Goal: Task Accomplishment & Management: Manage account settings

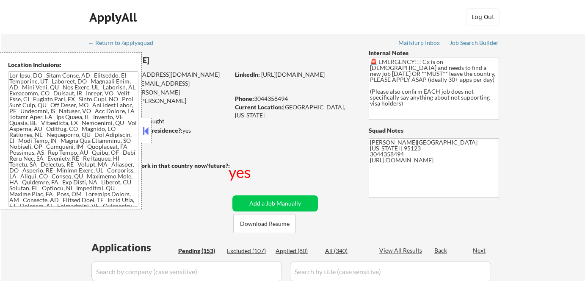
scroll to position [38, 0]
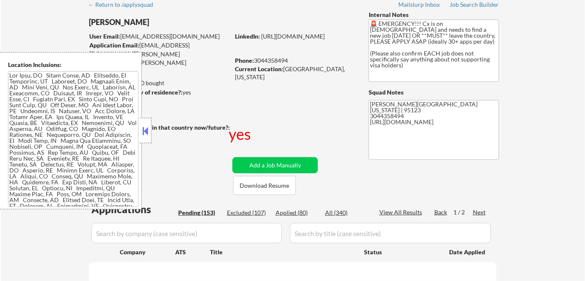
click at [146, 128] on button at bounding box center [145, 130] width 9 height 13
click at [147, 134] on button at bounding box center [145, 130] width 9 height 13
select select ""pending""
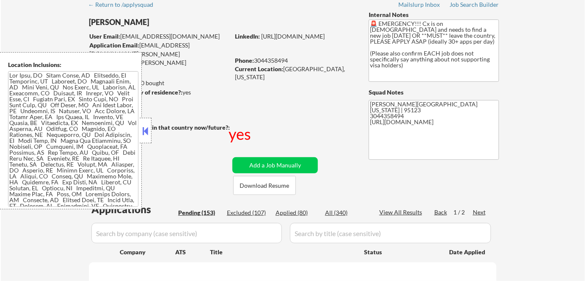
select select ""pending""
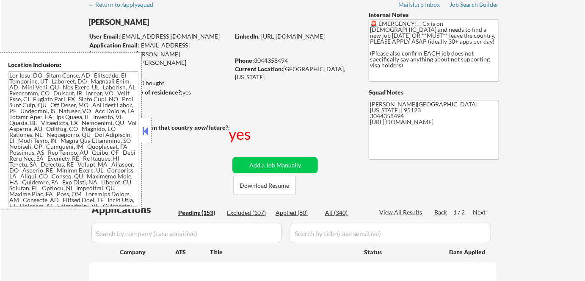
select select ""pending""
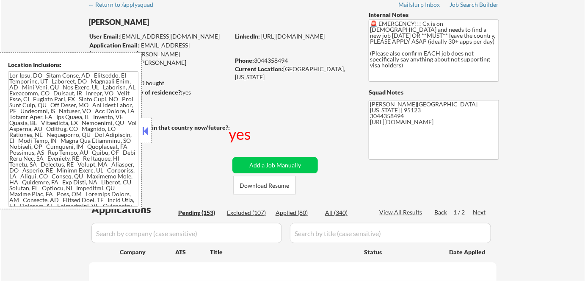
select select ""pending""
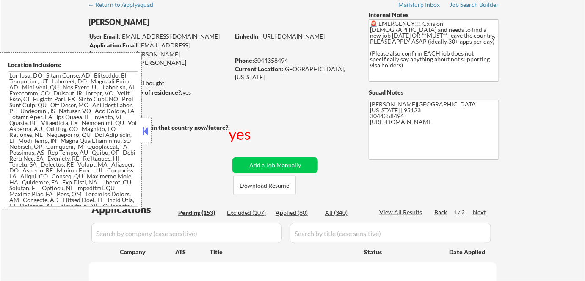
select select ""pending""
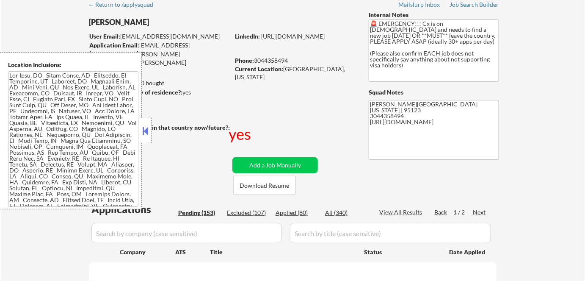
select select ""pending""
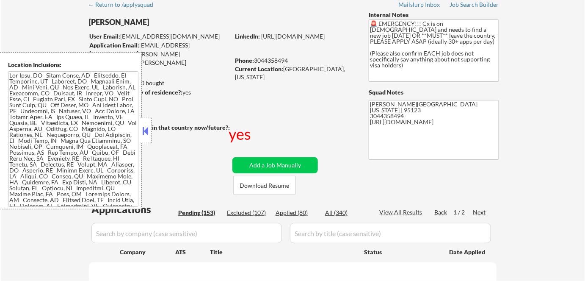
select select ""pending""
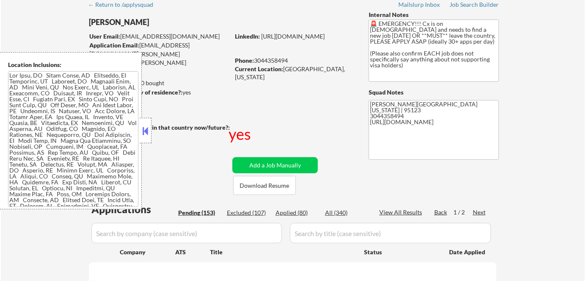
select select ""pending""
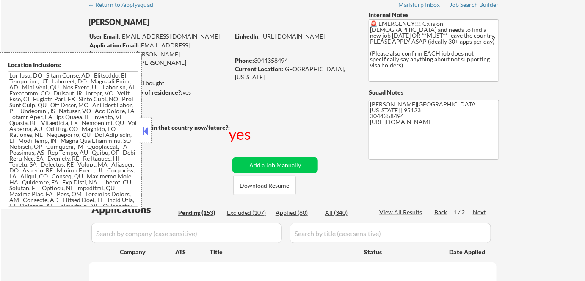
select select ""pending""
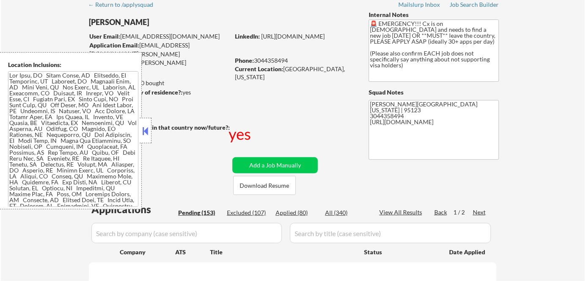
select select ""pending""
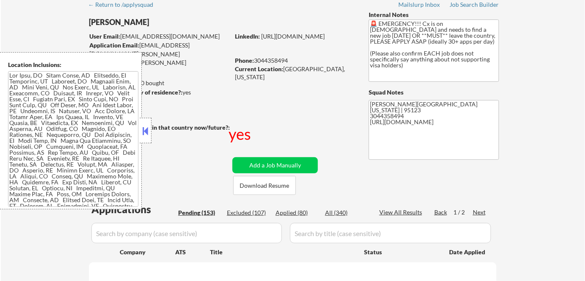
select select ""pending""
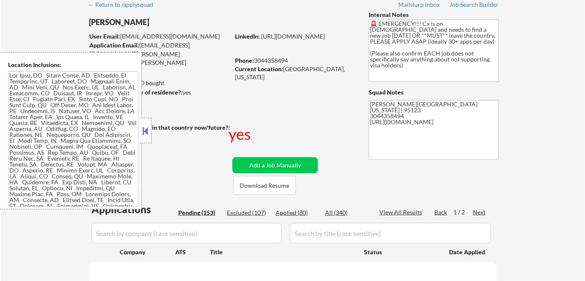
select select ""pending""
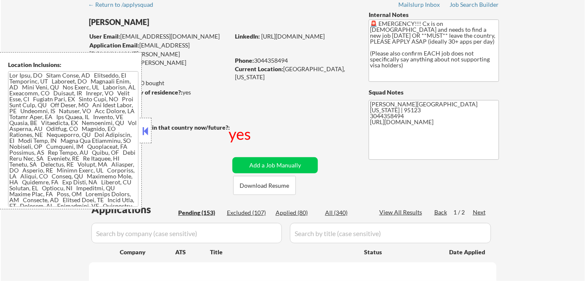
select select ""pending""
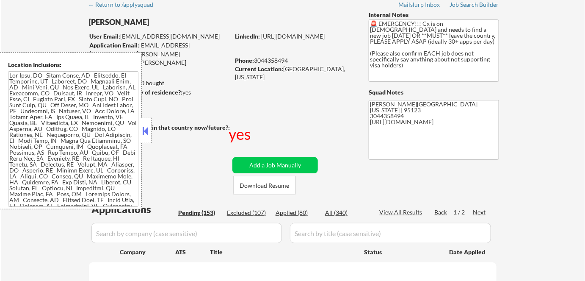
select select ""pending""
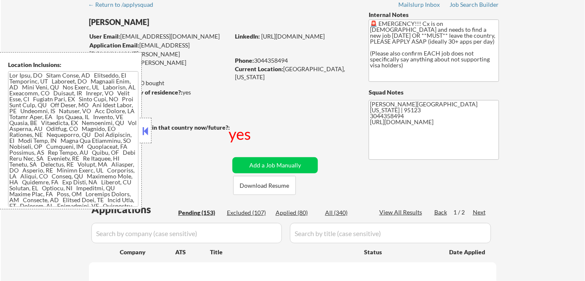
select select ""pending""
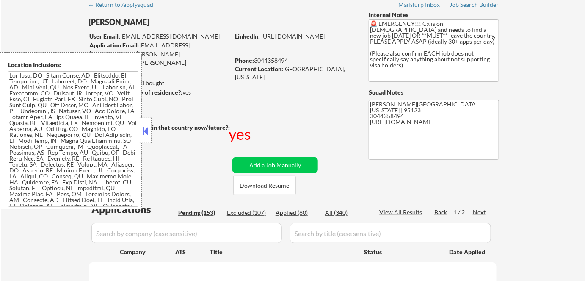
select select ""pending""
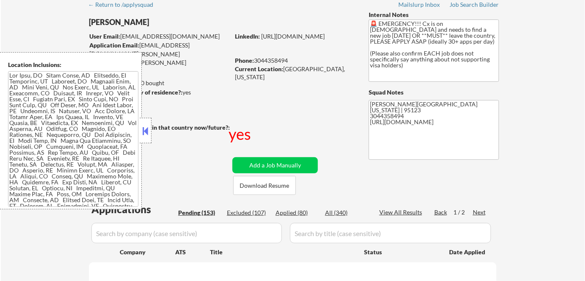
select select ""pending""
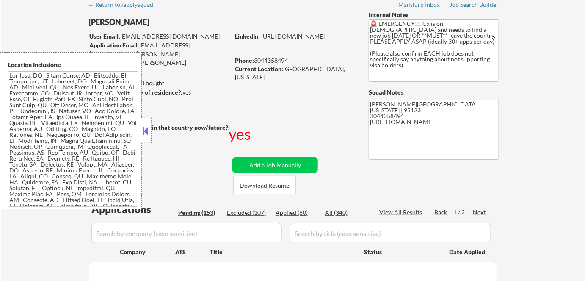
select select ""pending""
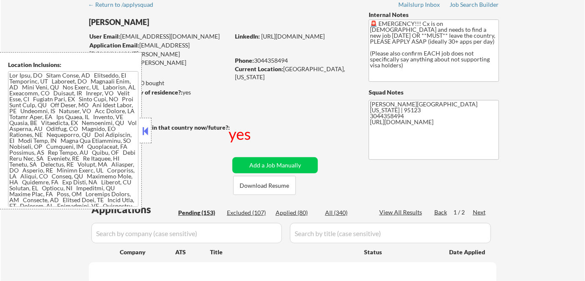
select select ""pending""
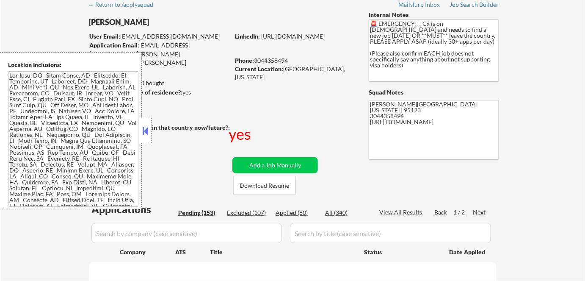
select select ""pending""
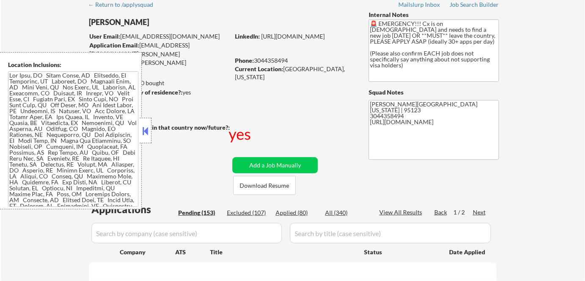
select select ""pending""
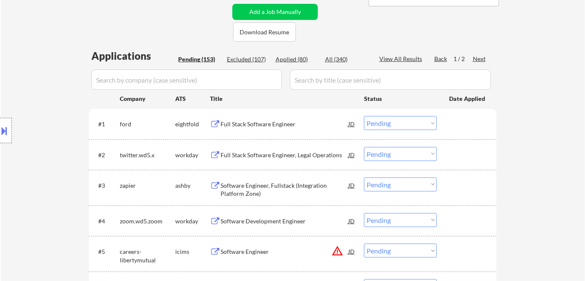
scroll to position [192, 0]
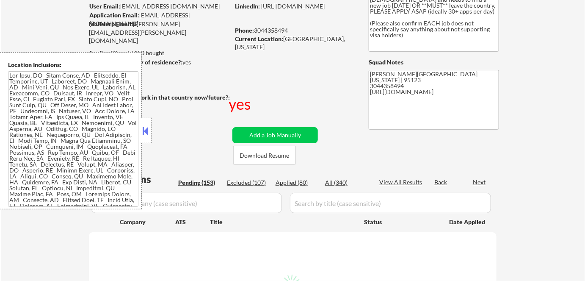
scroll to position [77, 0]
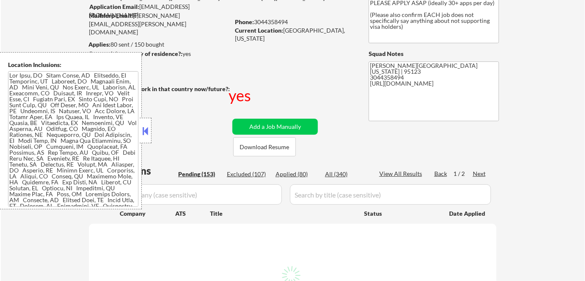
click at [147, 126] on button at bounding box center [145, 130] width 9 height 13
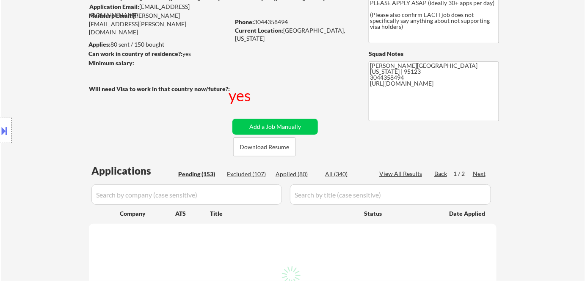
select select ""pending""
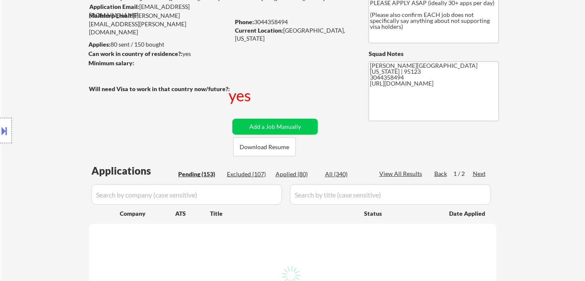
select select ""pending""
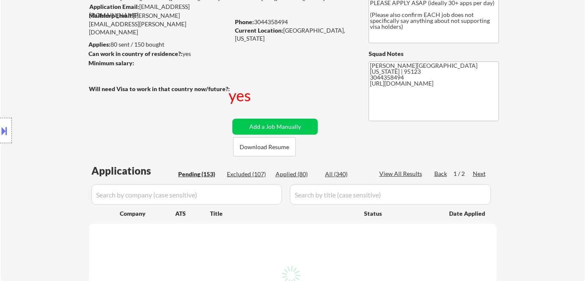
select select ""pending""
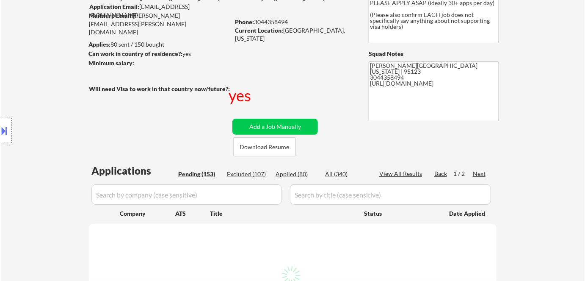
select select ""pending""
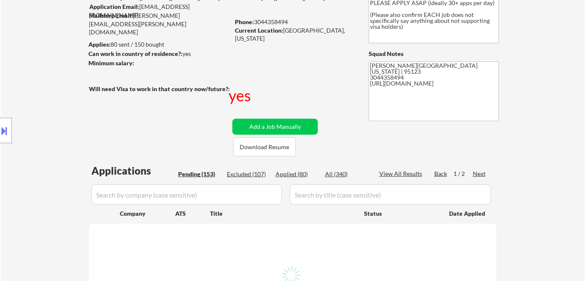
select select ""pending""
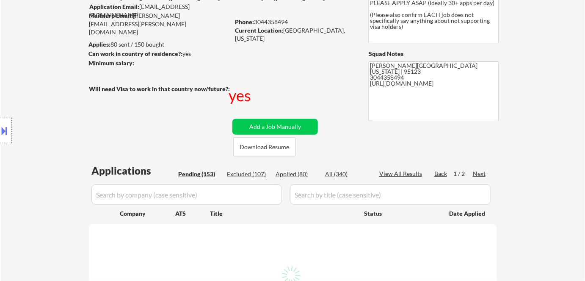
select select ""pending""
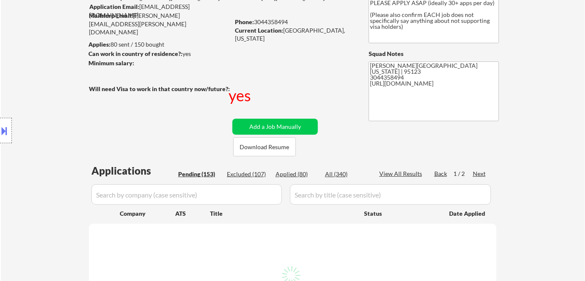
select select ""pending""
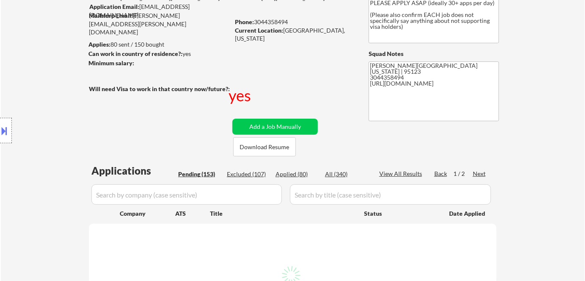
select select ""pending""
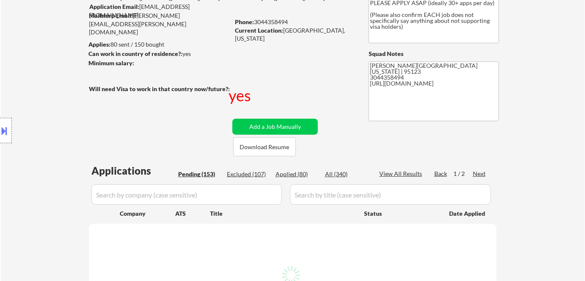
select select ""pending""
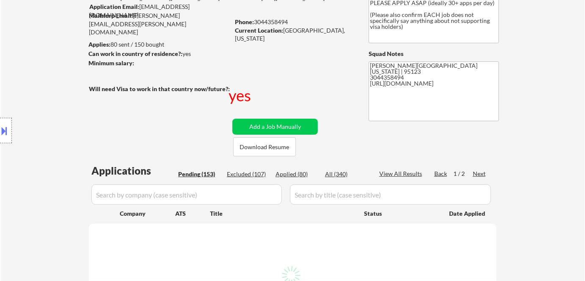
select select ""pending""
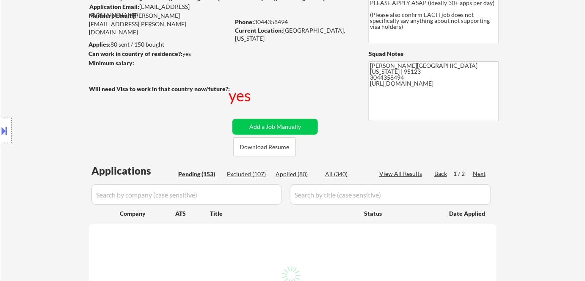
select select ""pending""
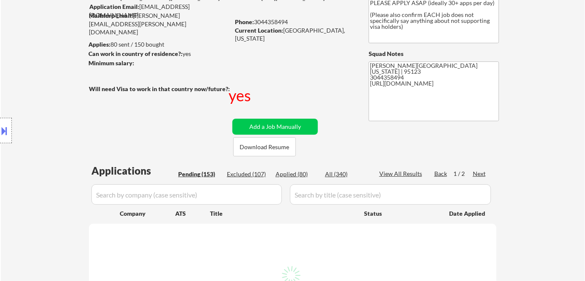
select select ""pending""
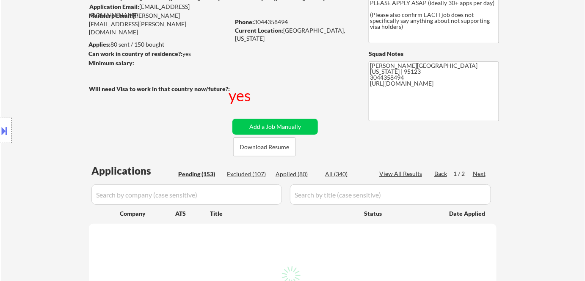
select select ""pending""
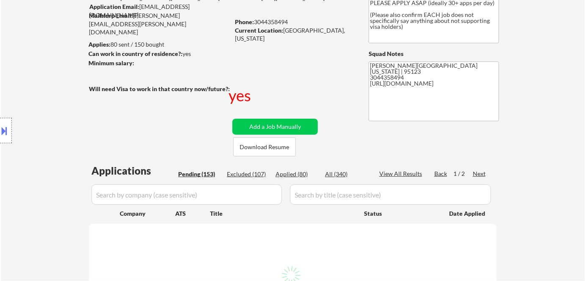
select select ""pending""
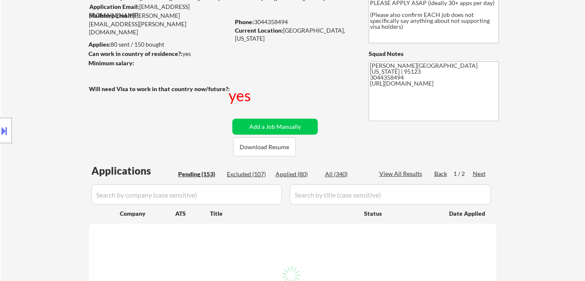
select select ""pending""
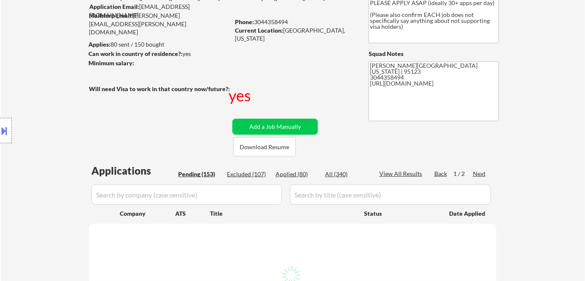
select select ""pending""
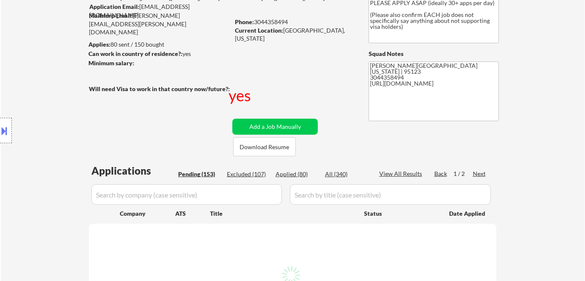
select select ""pending""
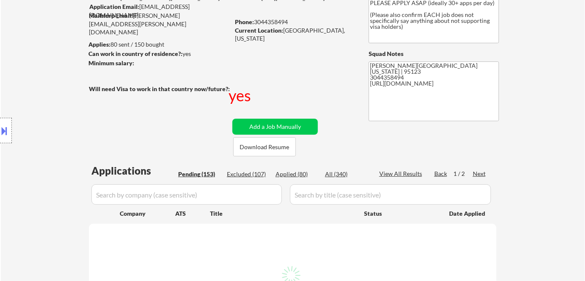
select select ""pending""
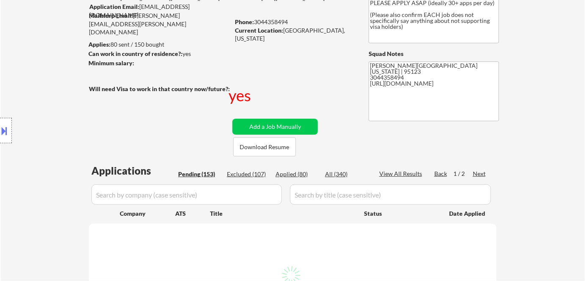
select select ""pending""
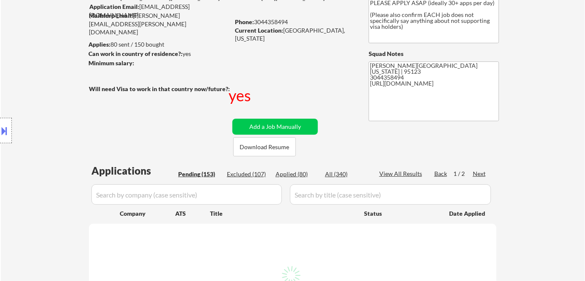
select select ""pending""
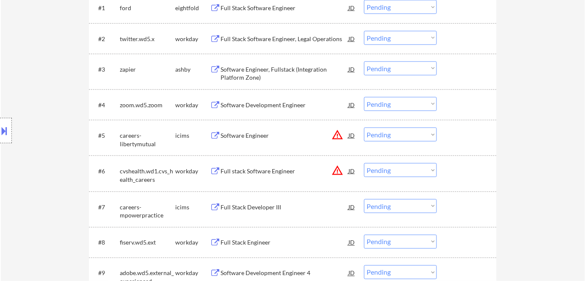
scroll to position [308, 0]
click at [277, 69] on div "Software Engineer, Fullstack (Integration Platform Zone)" at bounding box center [285, 73] width 128 height 17
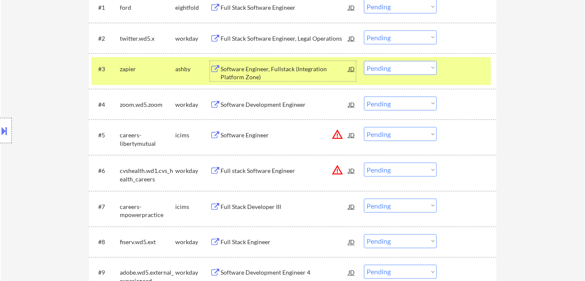
drag, startPoint x: 421, startPoint y: 68, endPoint x: 421, endPoint y: 73, distance: 5.5
click at [421, 68] on select "Choose an option... Pending Applied Excluded (Questions) Excluded (Expired) Exc…" at bounding box center [400, 68] width 73 height 14
click at [364, 61] on select "Choose an option... Pending Applied Excluded (Questions) Excluded (Expired) Exc…" at bounding box center [400, 68] width 73 height 14
select select ""pending""
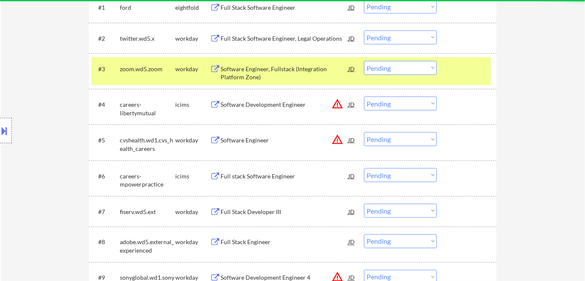
click at [470, 62] on div at bounding box center [467, 68] width 37 height 15
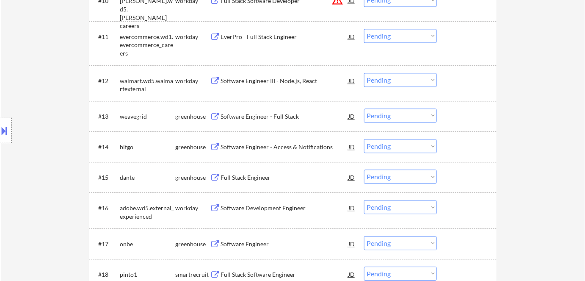
scroll to position [616, 0]
click at [273, 115] on div "Software Engineer - Full Stack" at bounding box center [285, 116] width 128 height 8
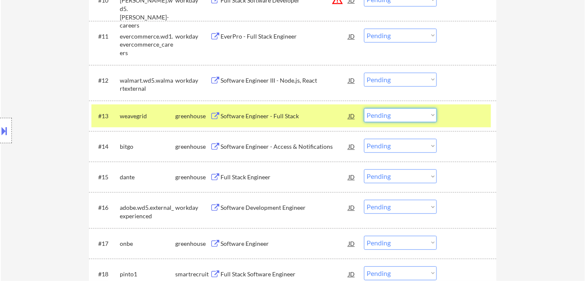
click at [405, 113] on select "Choose an option... Pending Applied Excluded (Questions) Excluded (Expired) Exc…" at bounding box center [400, 115] width 73 height 14
click at [364, 108] on select "Choose an option... Pending Applied Excluded (Questions) Excluded (Expired) Exc…" at bounding box center [400, 115] width 73 height 14
click at [457, 113] on div at bounding box center [467, 115] width 37 height 15
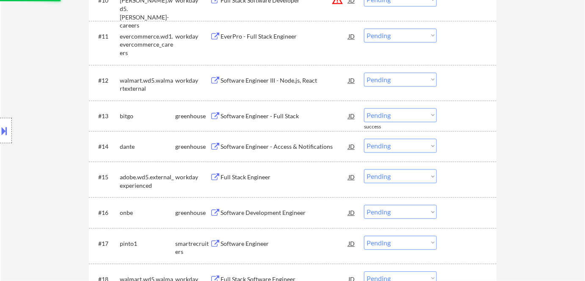
click at [270, 114] on div "Software Engineer - Full Stack" at bounding box center [285, 116] width 128 height 8
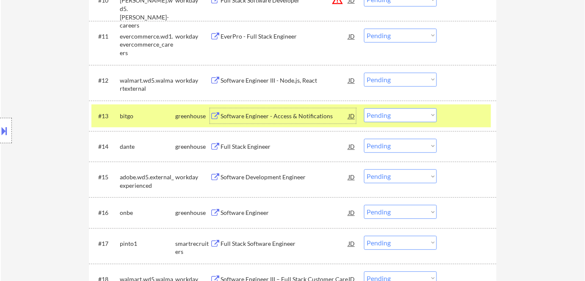
click at [401, 114] on select "Choose an option... Pending Applied Excluded (Questions) Excluded (Expired) Exc…" at bounding box center [400, 115] width 73 height 14
click at [364, 108] on select "Choose an option... Pending Applied Excluded (Questions) Excluded (Expired) Exc…" at bounding box center [400, 115] width 73 height 14
click at [465, 112] on div at bounding box center [467, 115] width 37 height 15
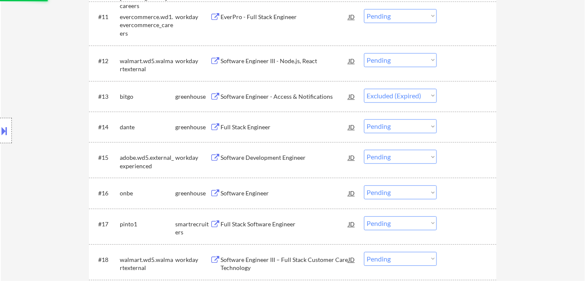
scroll to position [654, 0]
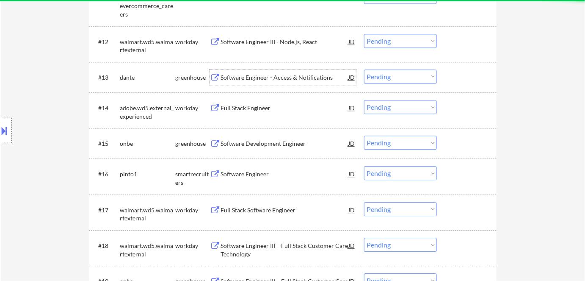
click at [268, 75] on div "Software Engineer - Access & Notifications" at bounding box center [285, 77] width 128 height 8
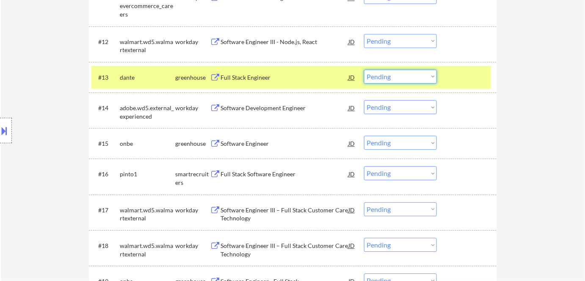
click at [395, 73] on select "Choose an option... Pending Applied Excluded (Questions) Excluded (Expired) Exc…" at bounding box center [400, 76] width 73 height 14
click at [417, 79] on select "Choose an option... Pending Applied Excluded (Questions) Excluded (Expired) Exc…" at bounding box center [400, 76] width 73 height 14
click at [364, 69] on select "Choose an option... Pending Applied Excluded (Questions) Excluded (Expired) Exc…" at bounding box center [400, 76] width 73 height 14
click at [473, 77] on div at bounding box center [467, 76] width 37 height 15
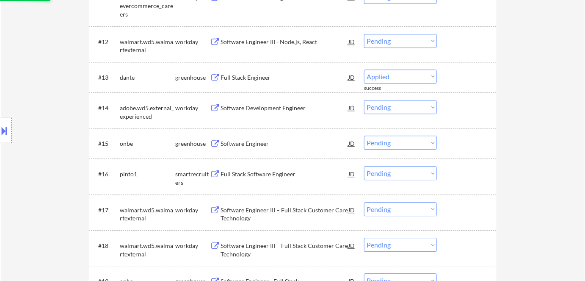
select select ""pending""
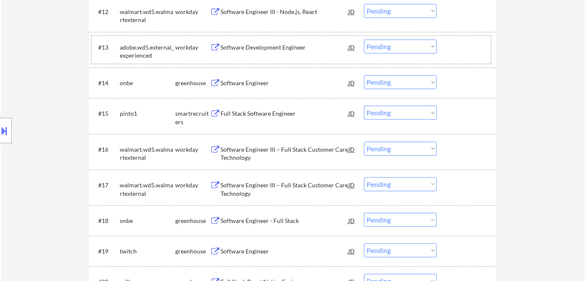
scroll to position [693, 0]
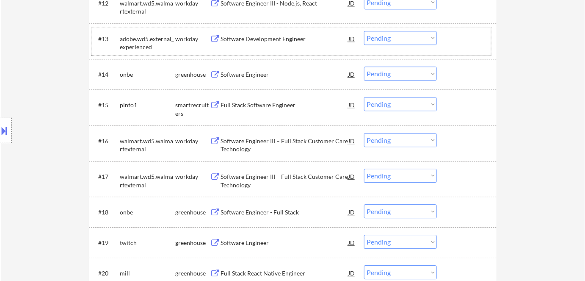
click at [265, 73] on div "Software Engineer" at bounding box center [285, 74] width 128 height 8
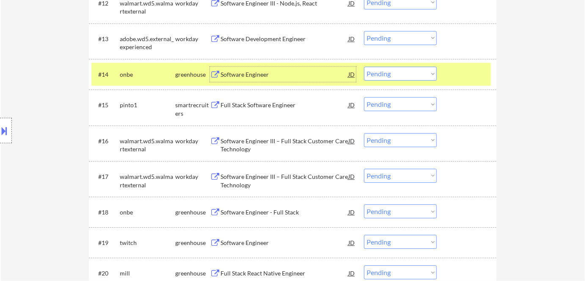
click at [0, 140] on div at bounding box center [6, 130] width 12 height 25
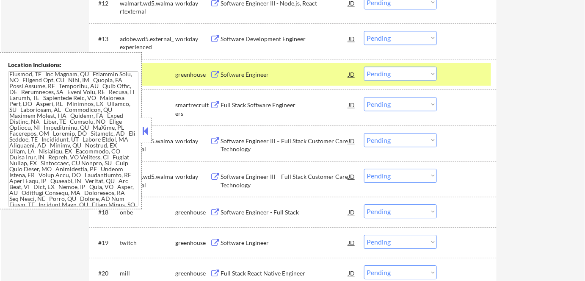
scroll to position [240, 0]
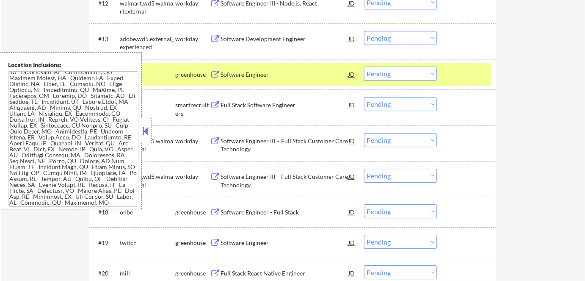
click at [144, 130] on button at bounding box center [145, 130] width 9 height 13
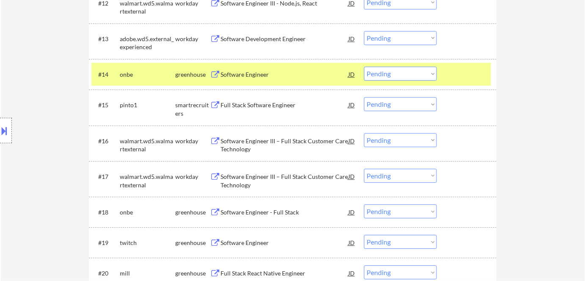
click at [412, 74] on select "Choose an option... Pending Applied Excluded (Questions) Excluded (Expired) Exc…" at bounding box center [400, 73] width 73 height 14
click at [364, 66] on select "Choose an option... Pending Applied Excluded (Questions) Excluded (Expired) Exc…" at bounding box center [400, 73] width 73 height 14
click at [454, 74] on div at bounding box center [467, 73] width 37 height 15
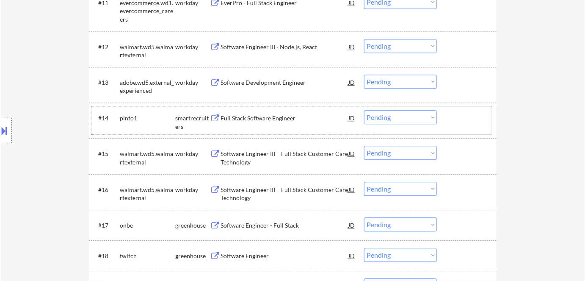
scroll to position [654, 0]
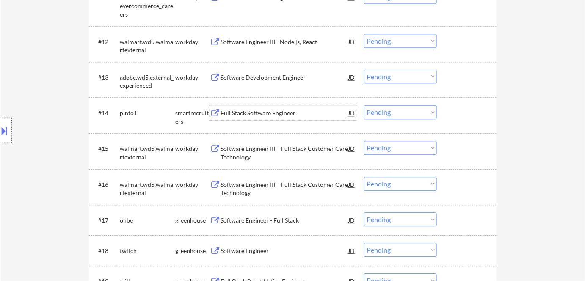
click at [268, 111] on div "Full Stack Software Engineer" at bounding box center [285, 113] width 128 height 8
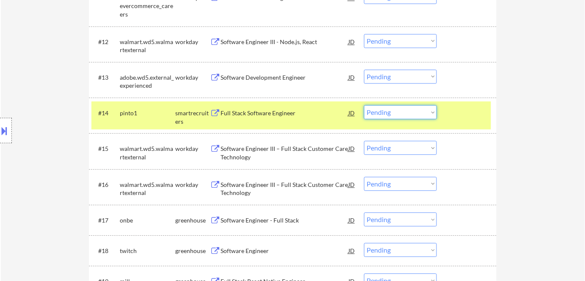
click at [400, 115] on select "Choose an option... Pending Applied Excluded (Questions) Excluded (Expired) Exc…" at bounding box center [400, 112] width 73 height 14
click at [364, 105] on select "Choose an option... Pending Applied Excluded (Questions) Excluded (Expired) Exc…" at bounding box center [400, 112] width 73 height 14
click at [456, 111] on div at bounding box center [467, 112] width 37 height 15
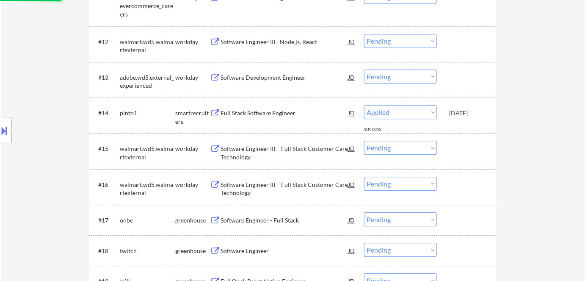
select select ""pending""
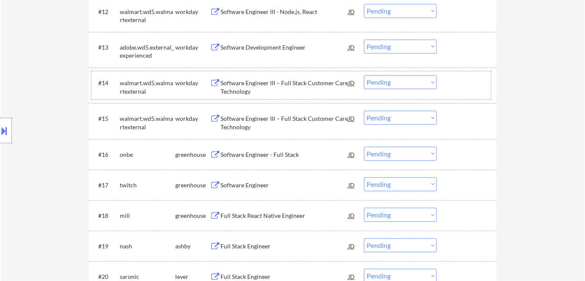
scroll to position [693, 0]
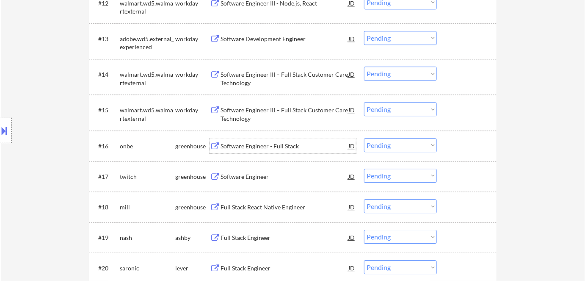
click at [266, 145] on div "Software Engineer - Full Stack" at bounding box center [285, 146] width 128 height 8
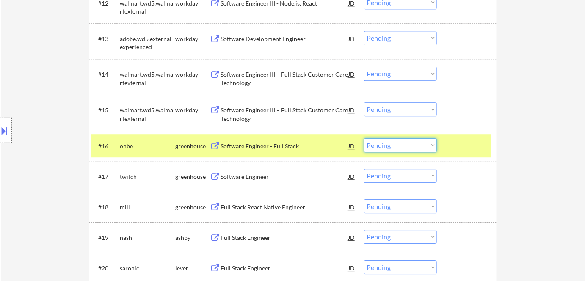
drag, startPoint x: 398, startPoint y: 145, endPoint x: 395, endPoint y: 150, distance: 5.5
click at [398, 145] on select "Choose an option... Pending Applied Excluded (Questions) Excluded (Expired) Exc…" at bounding box center [400, 145] width 73 height 14
click at [364, 138] on select "Choose an option... Pending Applied Excluded (Questions) Excluded (Expired) Exc…" at bounding box center [400, 145] width 73 height 14
click at [465, 138] on div at bounding box center [467, 145] width 37 height 15
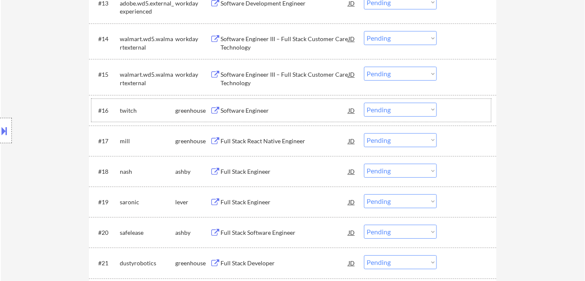
scroll to position [731, 0]
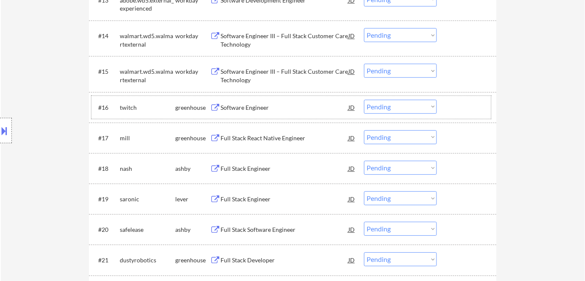
click at [271, 113] on div "Software Engineer" at bounding box center [285, 107] width 128 height 15
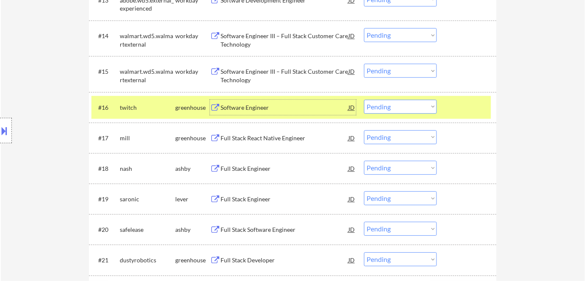
click at [408, 103] on select "Choose an option... Pending Applied Excluded (Questions) Excluded (Expired) Exc…" at bounding box center [400, 107] width 73 height 14
click at [364, 100] on select "Choose an option... Pending Applied Excluded (Questions) Excluded (Expired) Exc…" at bounding box center [400, 107] width 73 height 14
click at [469, 105] on div at bounding box center [467, 107] width 37 height 15
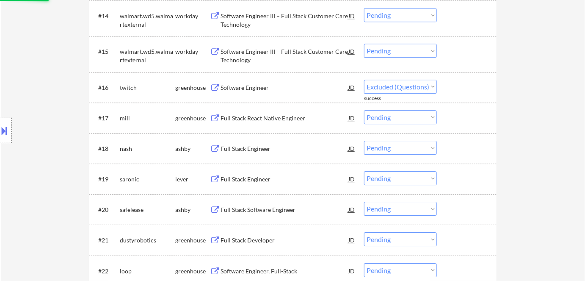
scroll to position [770, 0]
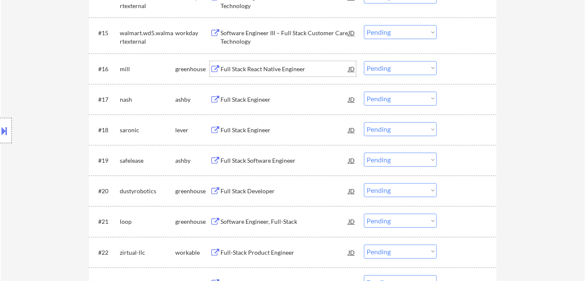
click at [270, 69] on div "Full Stack React Native Engineer" at bounding box center [285, 69] width 128 height 8
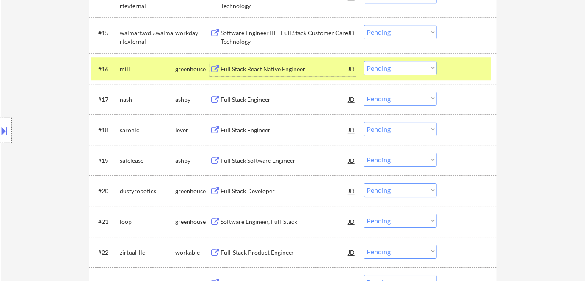
click at [408, 68] on select "Choose an option... Pending Applied Excluded (Questions) Excluded (Expired) Exc…" at bounding box center [400, 68] width 73 height 14
click at [364, 61] on select "Choose an option... Pending Applied Excluded (Questions) Excluded (Expired) Exc…" at bounding box center [400, 68] width 73 height 14
click at [451, 71] on div at bounding box center [467, 68] width 37 height 15
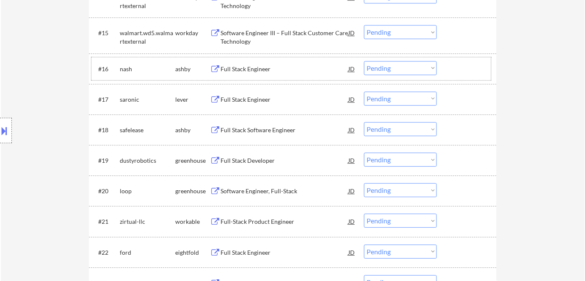
click at [259, 66] on div "Full Stack Engineer" at bounding box center [285, 69] width 128 height 8
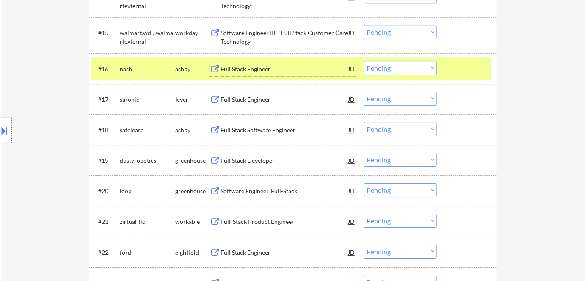
click at [390, 68] on select "Choose an option... Pending Applied Excluded (Questions) Excluded (Expired) Exc…" at bounding box center [400, 68] width 73 height 14
click at [364, 61] on select "Choose an option... Pending Applied Excluded (Questions) Excluded (Expired) Exc…" at bounding box center [400, 68] width 73 height 14
click at [464, 68] on div at bounding box center [467, 68] width 37 height 15
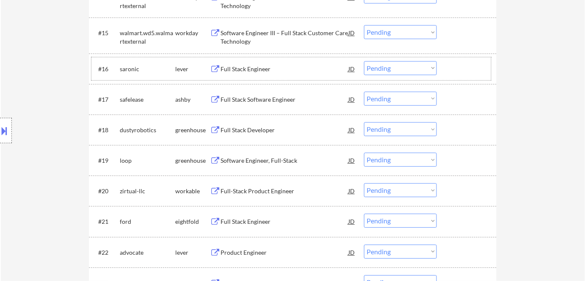
click at [262, 69] on div "Full Stack Engineer" at bounding box center [285, 69] width 128 height 8
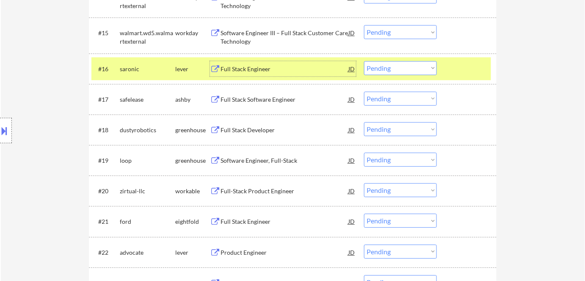
click at [422, 65] on select "Choose an option... Pending Applied Excluded (Questions) Excluded (Expired) Exc…" at bounding box center [400, 68] width 73 height 14
click at [364, 61] on select "Choose an option... Pending Applied Excluded (Questions) Excluded (Expired) Exc…" at bounding box center [400, 68] width 73 height 14
click at [461, 70] on div at bounding box center [467, 68] width 37 height 15
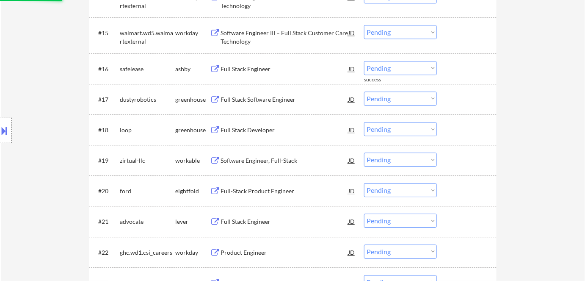
scroll to position [808, 0]
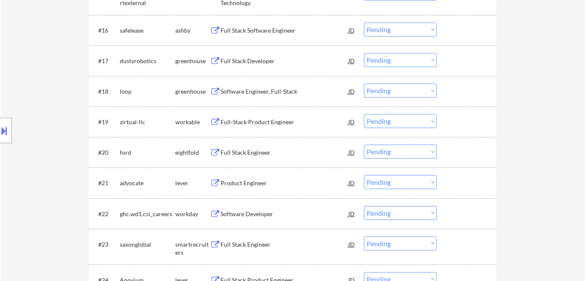
click at [267, 29] on div "Full Stack Software Engineer" at bounding box center [285, 30] width 128 height 8
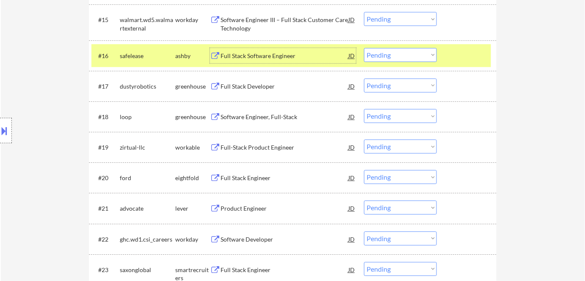
scroll to position [770, 0]
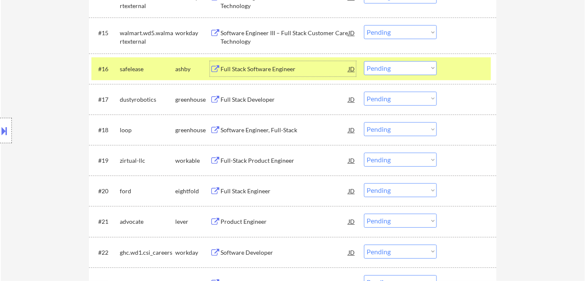
click at [413, 72] on select "Choose an option... Pending Applied Excluded (Questions) Excluded (Expired) Exc…" at bounding box center [400, 68] width 73 height 14
click at [364, 61] on select "Choose an option... Pending Applied Excluded (Questions) Excluded (Expired) Exc…" at bounding box center [400, 68] width 73 height 14
click at [468, 67] on div at bounding box center [467, 68] width 37 height 15
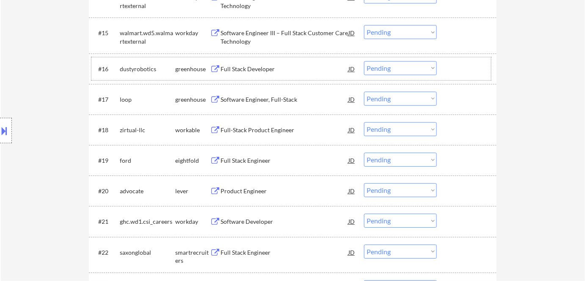
scroll to position [731, 0]
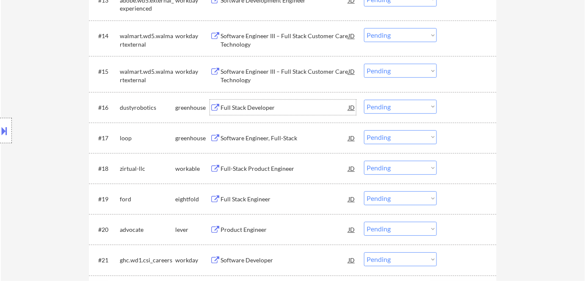
click at [257, 107] on div "Full Stack Developer" at bounding box center [285, 107] width 128 height 8
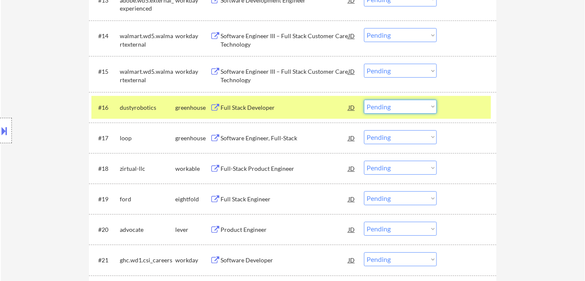
click at [403, 111] on select "Choose an option... Pending Applied Excluded (Questions) Excluded (Expired) Exc…" at bounding box center [400, 107] width 73 height 14
click at [364, 100] on select "Choose an option... Pending Applied Excluded (Questions) Excluded (Expired) Exc…" at bounding box center [400, 107] width 73 height 14
drag, startPoint x: 461, startPoint y: 107, endPoint x: 454, endPoint y: 81, distance: 26.3
click at [461, 106] on div at bounding box center [467, 107] width 37 height 15
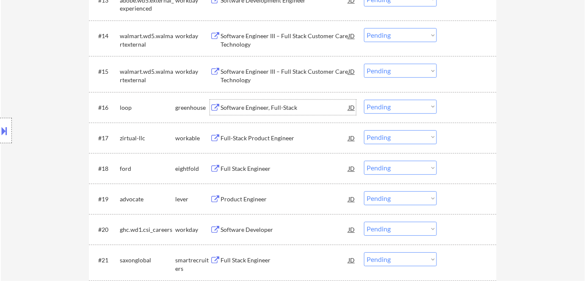
click at [277, 102] on div "Software Engineer, Full-Stack" at bounding box center [285, 107] width 128 height 15
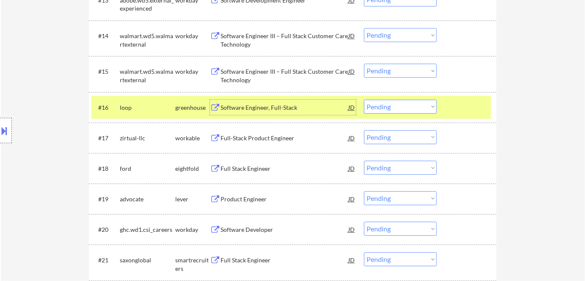
click at [403, 110] on select "Choose an option... Pending Applied Excluded (Questions) Excluded (Expired) Exc…" at bounding box center [400, 107] width 73 height 14
click at [364, 100] on select "Choose an option... Pending Applied Excluded (Questions) Excluded (Expired) Exc…" at bounding box center [400, 107] width 73 height 14
click at [451, 111] on div at bounding box center [467, 107] width 37 height 15
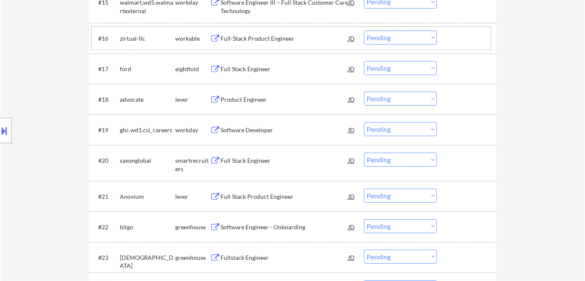
scroll to position [808, 0]
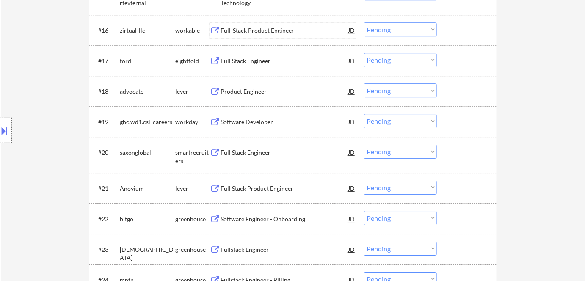
click at [272, 30] on div "Full-Stack Product Engineer" at bounding box center [285, 30] width 128 height 8
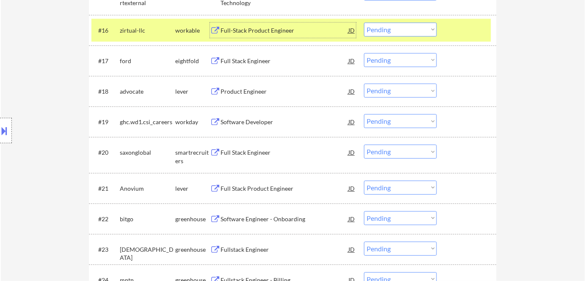
click at [405, 32] on select "Choose an option... Pending Applied Excluded (Questions) Excluded (Expired) Exc…" at bounding box center [400, 29] width 73 height 14
click at [364, 22] on select "Choose an option... Pending Applied Excluded (Questions) Excluded (Expired) Exc…" at bounding box center [400, 29] width 73 height 14
click at [459, 33] on div at bounding box center [467, 29] width 37 height 15
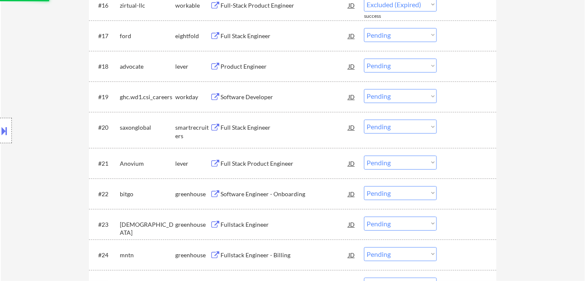
scroll to position [847, 0]
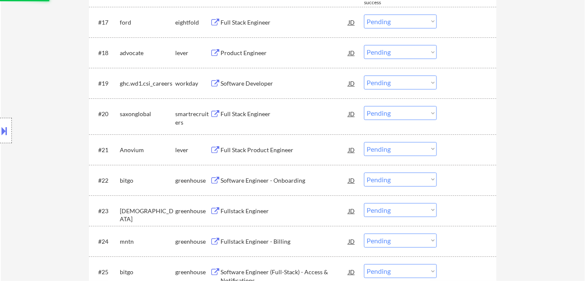
select select ""pending""
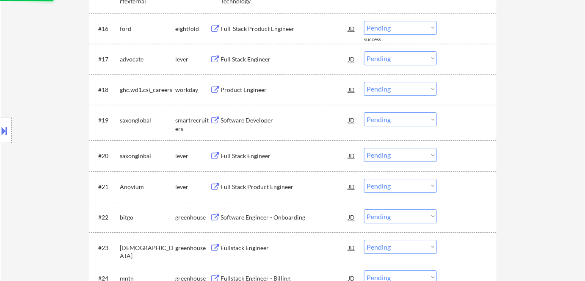
scroll to position [808, 0]
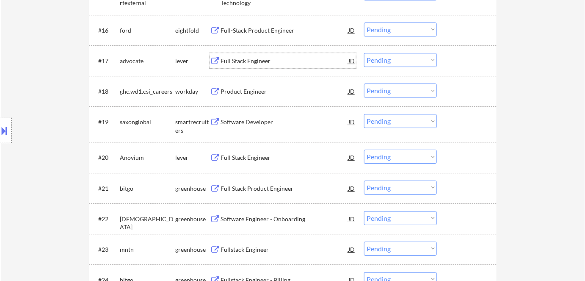
click at [266, 64] on div "Full Stack Engineer" at bounding box center [285, 61] width 128 height 8
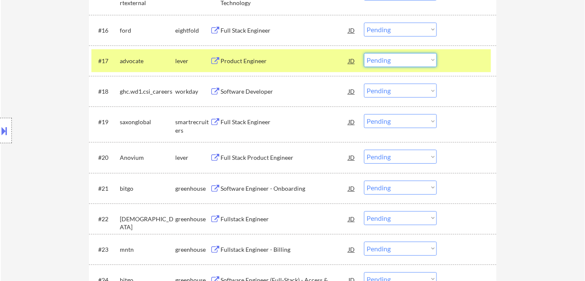
click at [426, 61] on select "Choose an option... Pending Applied Excluded (Questions) Excluded (Expired) Exc…" at bounding box center [400, 60] width 73 height 14
click at [387, 61] on select "Choose an option... Pending Applied Excluded (Questions) Excluded (Expired) Exc…" at bounding box center [400, 60] width 73 height 14
click at [364, 53] on select "Choose an option... Pending Applied Excluded (Questions) Excluded (Expired) Exc…" at bounding box center [400, 60] width 73 height 14
click at [478, 55] on div at bounding box center [467, 60] width 37 height 15
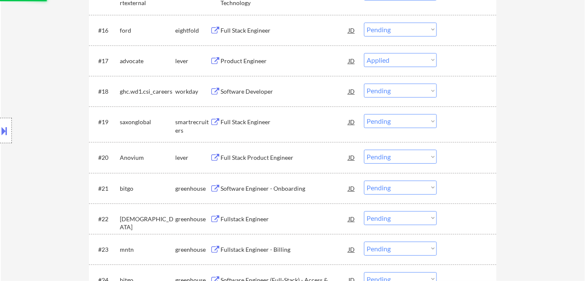
select select ""pending""
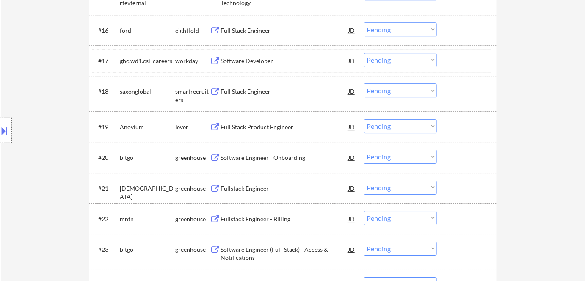
click at [259, 91] on div "Full Stack Engineer" at bounding box center [285, 91] width 128 height 8
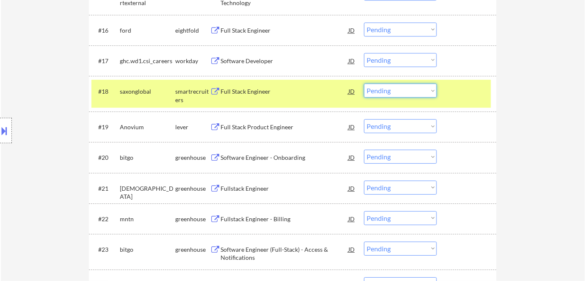
click at [397, 92] on select "Choose an option... Pending Applied Excluded (Questions) Excluded (Expired) Exc…" at bounding box center [400, 90] width 73 height 14
click at [364, 83] on select "Choose an option... Pending Applied Excluded (Questions) Excluded (Expired) Exc…" at bounding box center [400, 90] width 73 height 14
click at [467, 82] on div "#18 saxonglobal smartrecruiters Full Stack Engineer JD Choose an option... Pend…" at bounding box center [291, 94] width 400 height 28
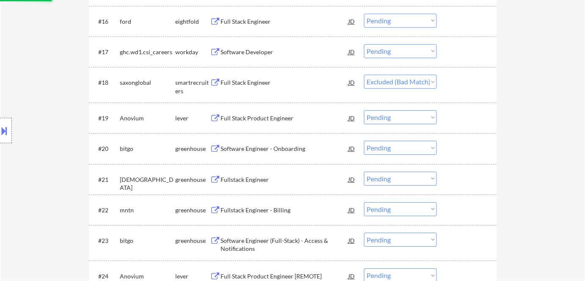
scroll to position [885, 0]
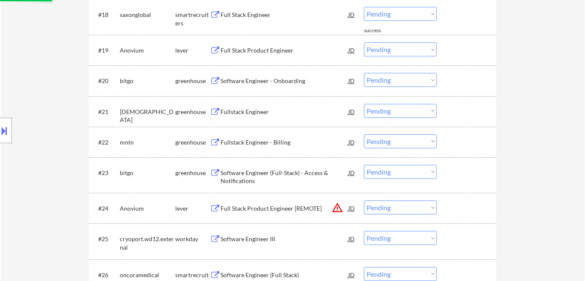
click at [269, 52] on div "#19 Anovium lever Full Stack Product Engineer JD Choose an option... Pending Ap…" at bounding box center [291, 50] width 400 height 23
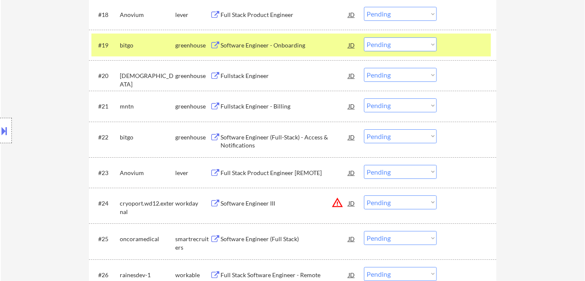
click at [462, 41] on div at bounding box center [467, 44] width 37 height 15
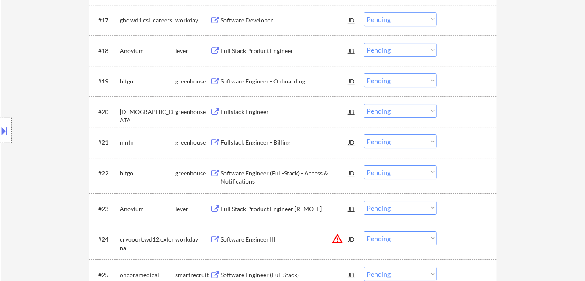
scroll to position [808, 0]
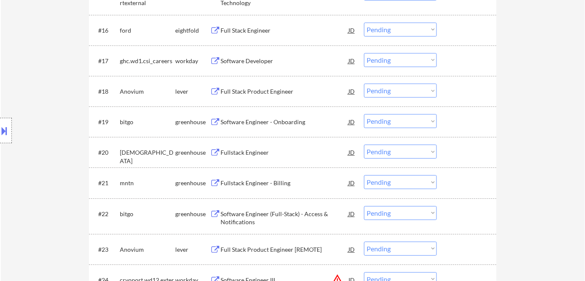
click at [268, 93] on div "Full Stack Product Engineer" at bounding box center [285, 91] width 128 height 8
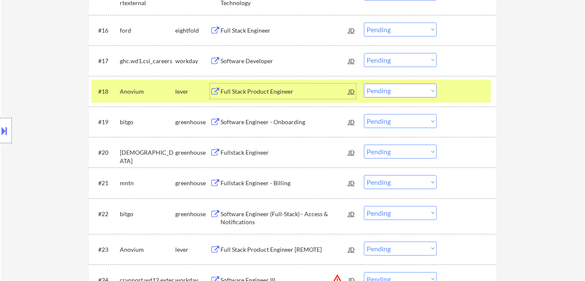
click at [404, 86] on select "Choose an option... Pending Applied Excluded (Questions) Excluded (Expired) Exc…" at bounding box center [400, 90] width 73 height 14
click at [364, 83] on select "Choose an option... Pending Applied Excluded (Questions) Excluded (Expired) Exc…" at bounding box center [400, 90] width 73 height 14
click at [465, 91] on div at bounding box center [467, 90] width 37 height 15
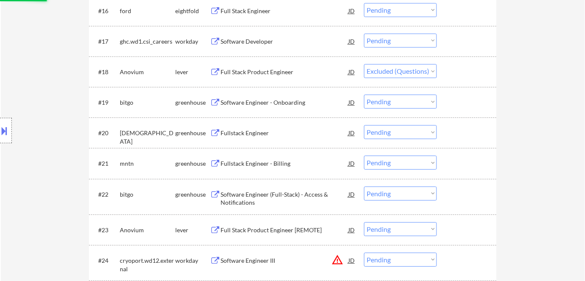
scroll to position [847, 0]
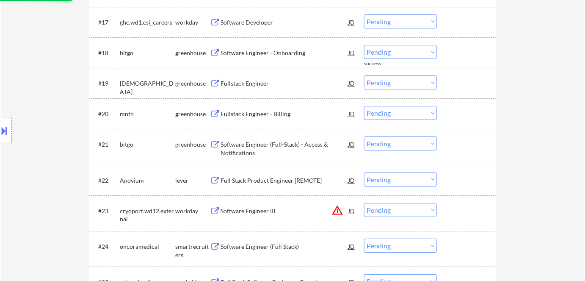
click at [265, 51] on div "Software Engineer - Onboarding" at bounding box center [285, 53] width 128 height 8
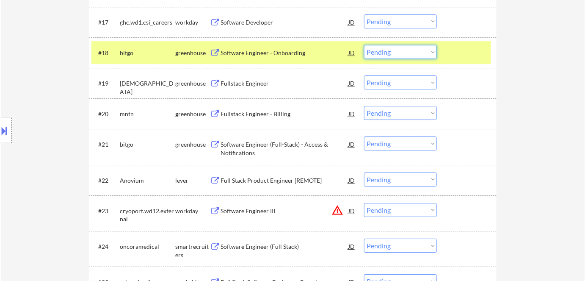
click at [411, 50] on select "Choose an option... Pending Applied Excluded (Questions) Excluded (Expired) Exc…" at bounding box center [400, 52] width 73 height 14
click at [364, 45] on select "Choose an option... Pending Applied Excluded (Questions) Excluded (Expired) Exc…" at bounding box center [400, 52] width 73 height 14
click at [467, 54] on div at bounding box center [467, 52] width 37 height 15
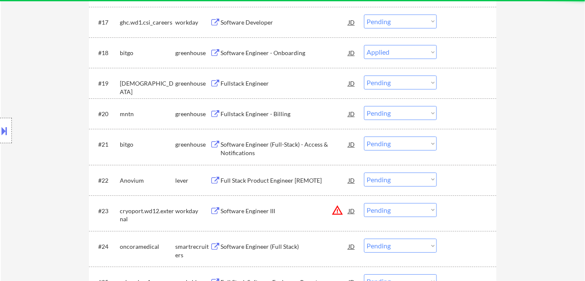
select select ""pending""
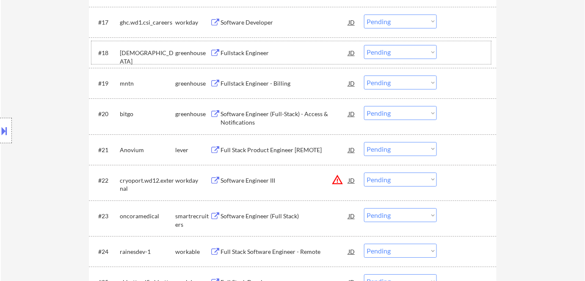
click at [378, 112] on select "Choose an option... Pending Applied Excluded (Questions) Excluded (Expired) Exc…" at bounding box center [400, 113] width 73 height 14
click at [491, 77] on div "#19 mntn greenhouse Fullstack Engineer - Billing JD Choose an option... Pending…" at bounding box center [291, 83] width 400 height 23
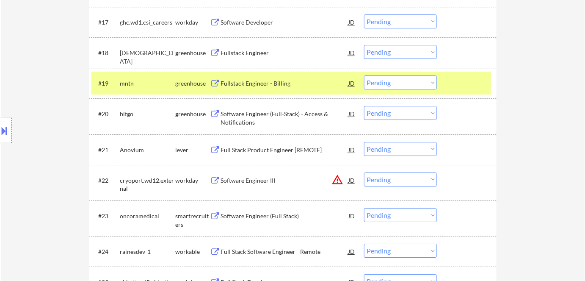
click at [473, 81] on div at bounding box center [467, 82] width 37 height 15
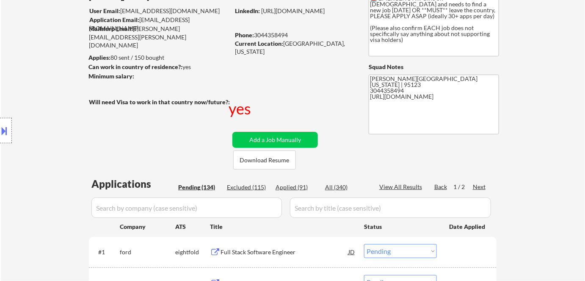
scroll to position [77, 0]
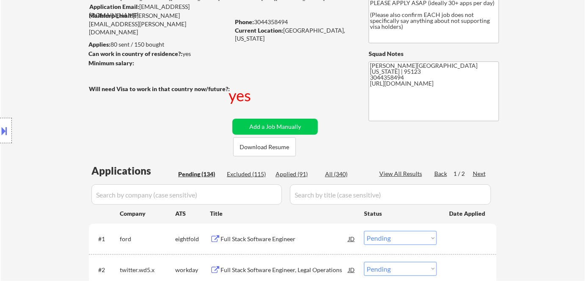
click at [329, 172] on div "All (340)" at bounding box center [346, 174] width 42 height 8
select select ""applied""
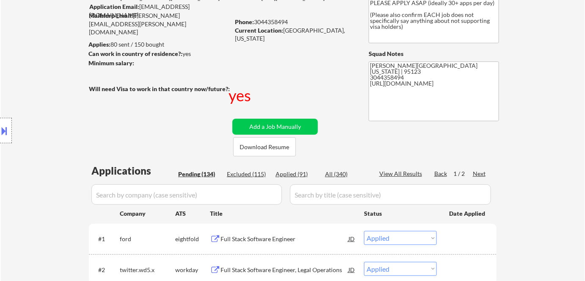
select select ""applied""
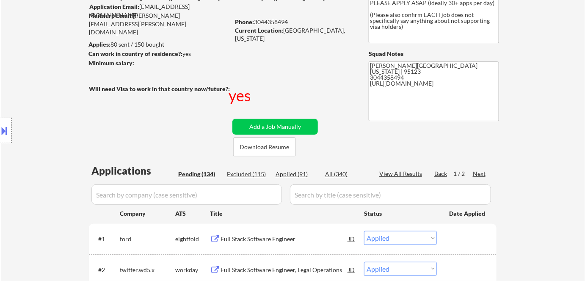
select select ""applied""
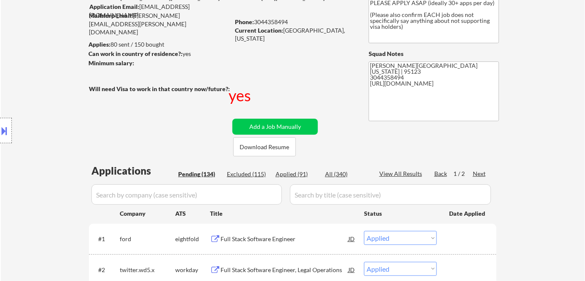
select select ""applied""
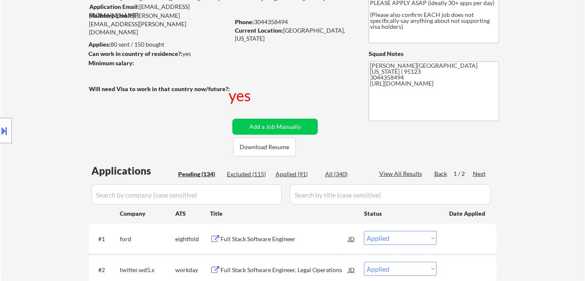
select select ""applied""
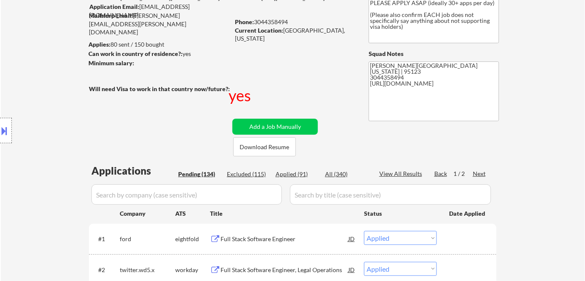
select select ""applied""
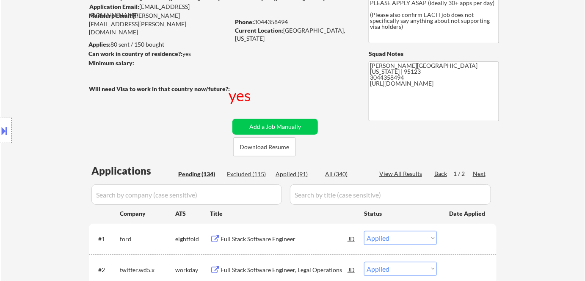
select select ""applied""
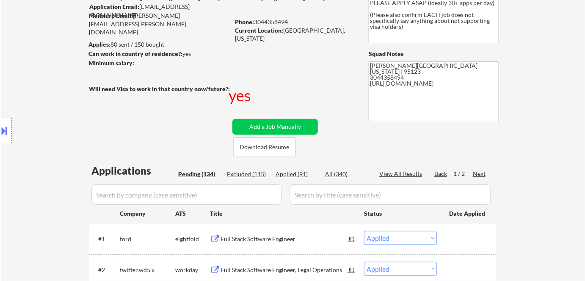
select select ""applied""
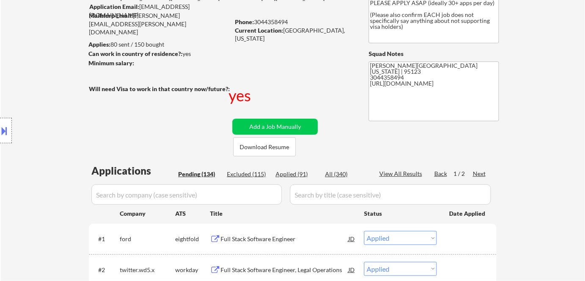
select select ""applied""
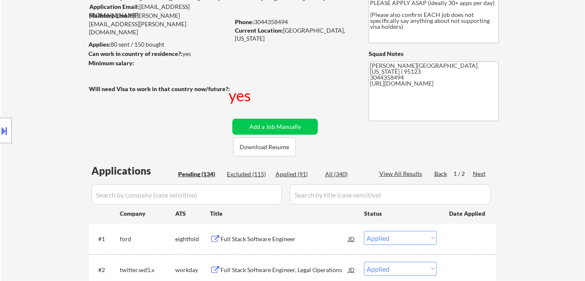
select select ""applied""
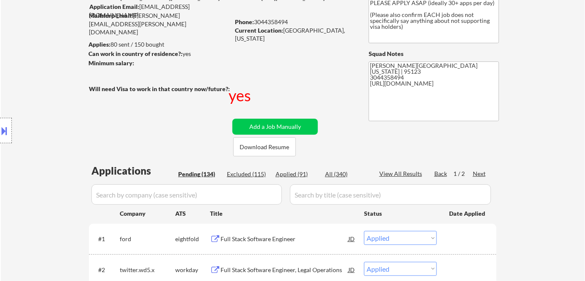
select select ""applied""
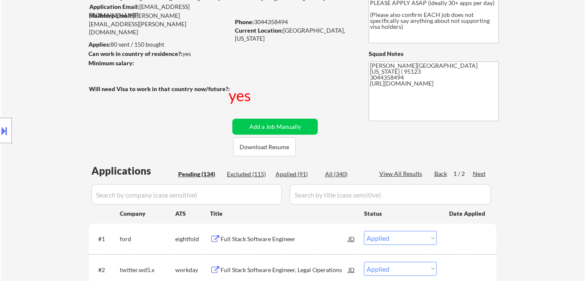
select select ""applied""
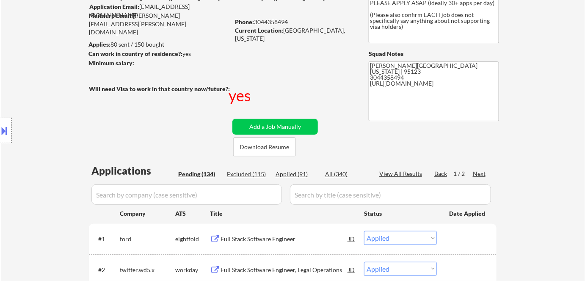
select select ""applied""
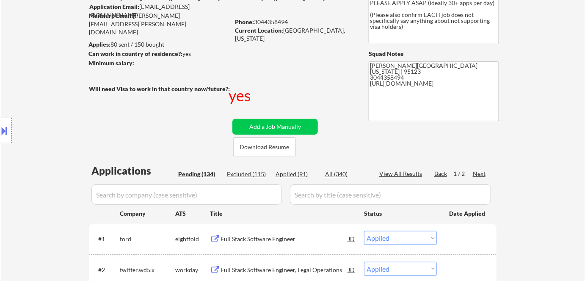
select select ""applied""
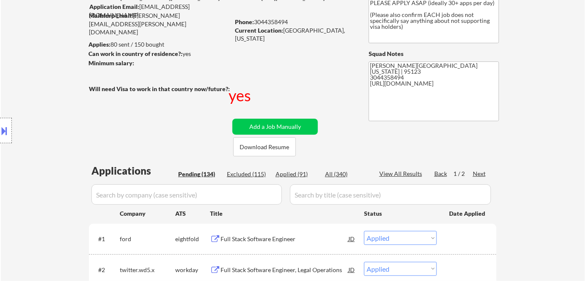
select select ""applied""
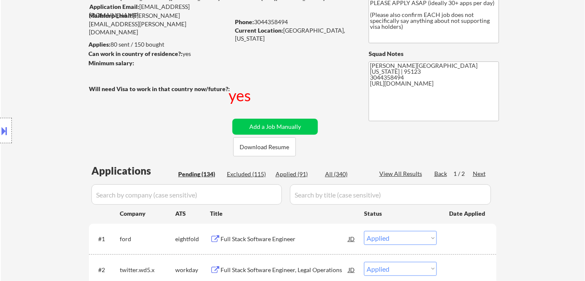
select select ""applied""
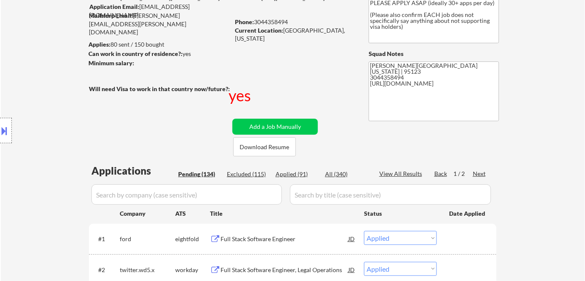
select select ""applied""
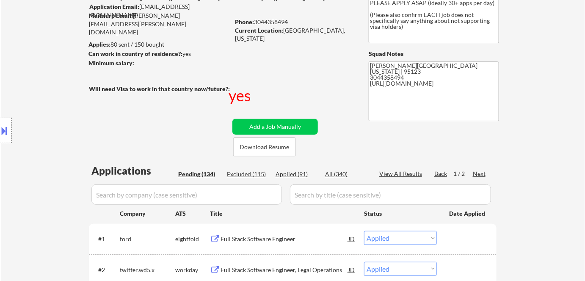
select select ""applied""
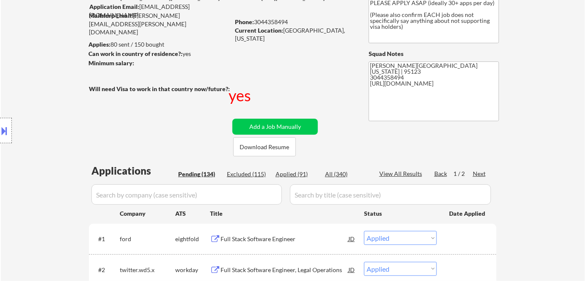
select select ""applied""
select select ""excluded""
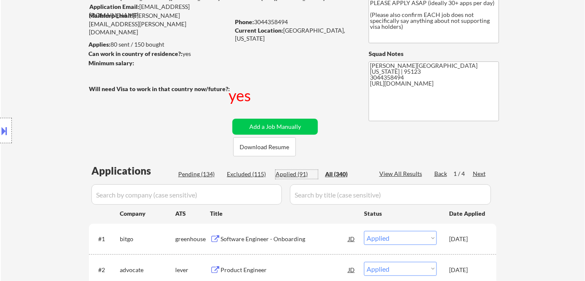
click at [292, 174] on div "Applied (91)" at bounding box center [297, 174] width 42 height 8
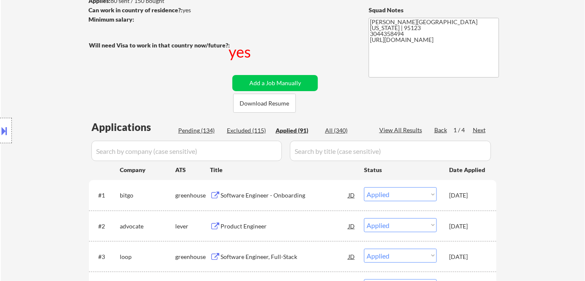
scroll to position [154, 0]
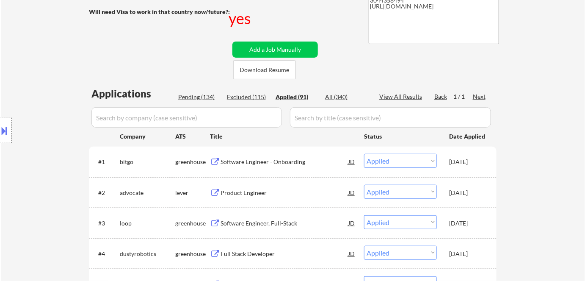
drag, startPoint x: 192, startPoint y: 95, endPoint x: 251, endPoint y: 112, distance: 60.7
click at [193, 95] on div "Pending (134)" at bounding box center [199, 97] width 42 height 8
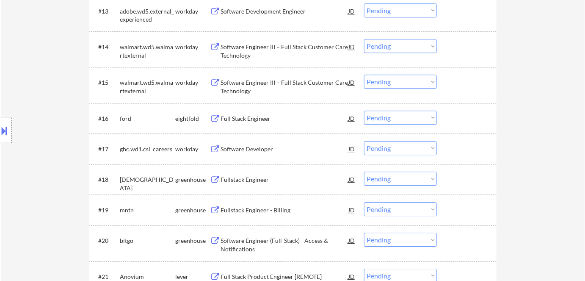
scroll to position [770, 0]
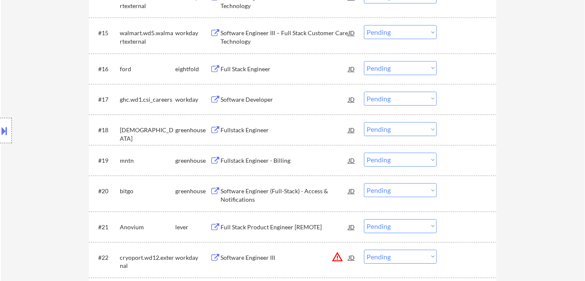
click at [251, 127] on div "Fullstack Engineer" at bounding box center [285, 130] width 128 height 8
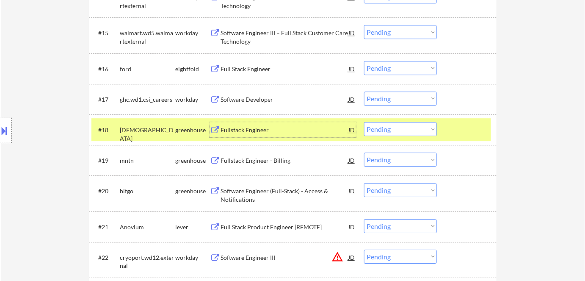
drag, startPoint x: 406, startPoint y: 130, endPoint x: 403, endPoint y: 135, distance: 5.8
click at [406, 130] on select "Choose an option... Pending Applied Excluded (Questions) Excluded (Expired) Exc…" at bounding box center [400, 129] width 73 height 14
click at [364, 122] on select "Choose an option... Pending Applied Excluded (Questions) Excluded (Expired) Exc…" at bounding box center [400, 129] width 73 height 14
click at [481, 119] on div "#18 tatari greenhouse Fullstack Engineer JD Choose an option... Pending Applied…" at bounding box center [291, 129] width 400 height 23
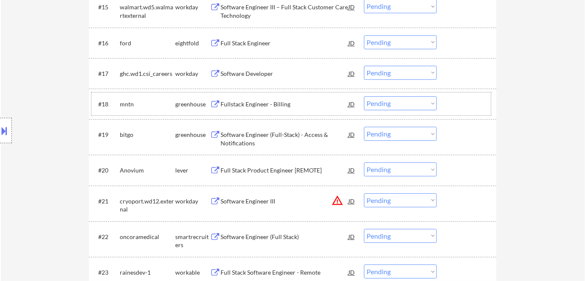
scroll to position [808, 0]
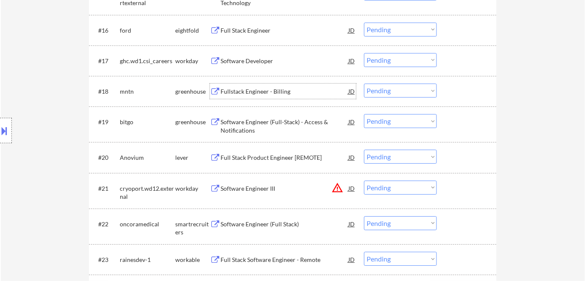
click at [265, 91] on div "Fullstack Engineer - Billing" at bounding box center [285, 91] width 128 height 8
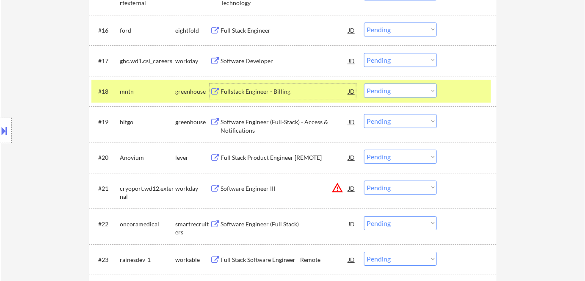
click at [394, 93] on select "Choose an option... Pending Applied Excluded (Questions) Excluded (Expired) Exc…" at bounding box center [400, 90] width 73 height 14
click at [364, 83] on select "Choose an option... Pending Applied Excluded (Questions) Excluded (Expired) Exc…" at bounding box center [400, 90] width 73 height 14
click at [448, 89] on div "#18 mntn greenhouse Fullstack Engineer - Billing JD Choose an option... Pending…" at bounding box center [291, 91] width 400 height 23
